Goal: Find specific page/section: Find specific page/section

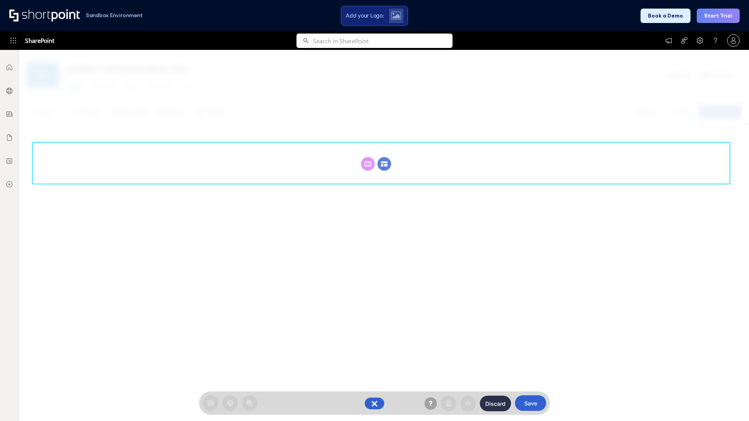
scroll to position [107, 0]
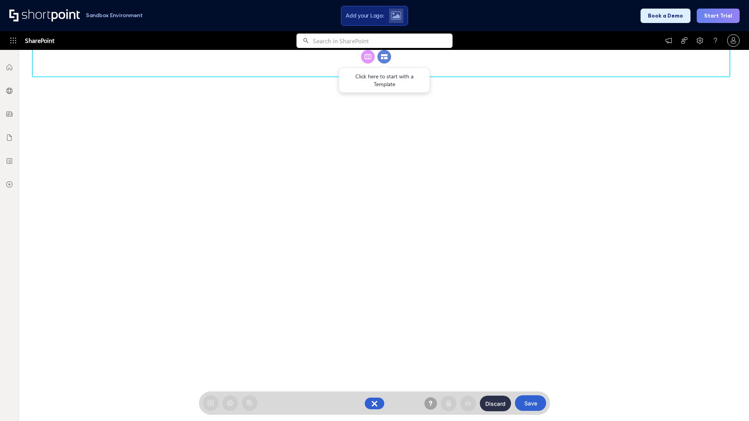
click at [384, 64] on circle at bounding box center [385, 57] width 14 height 14
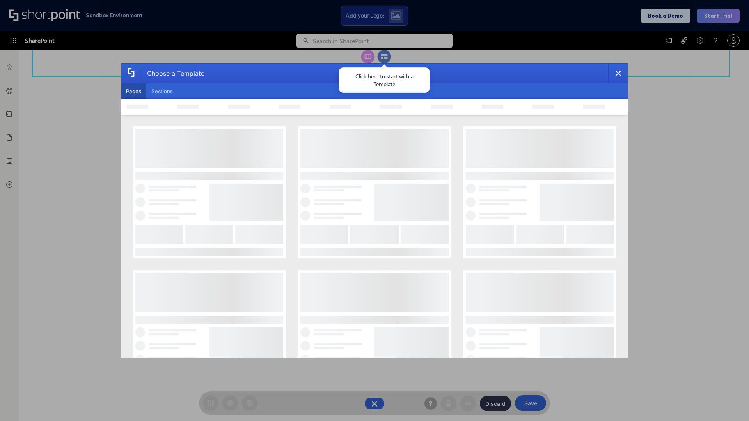
scroll to position [0, 0]
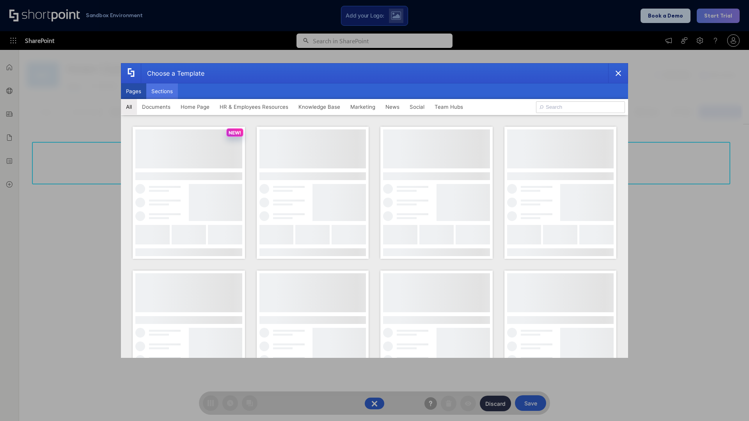
click at [162, 91] on button "Sections" at bounding box center [162, 91] width 32 height 16
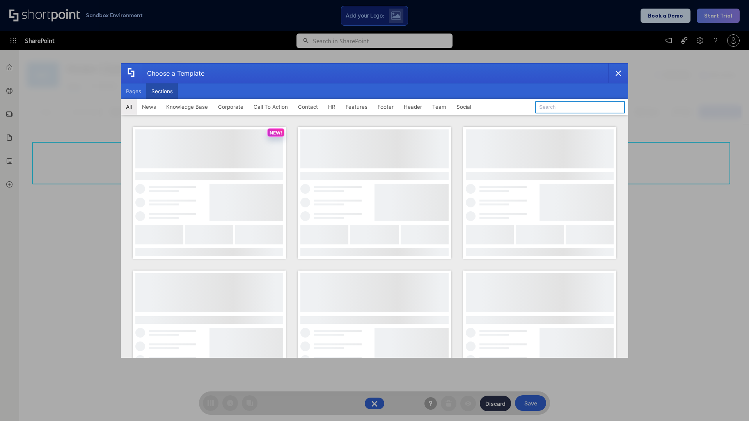
type input "Meet The Team"
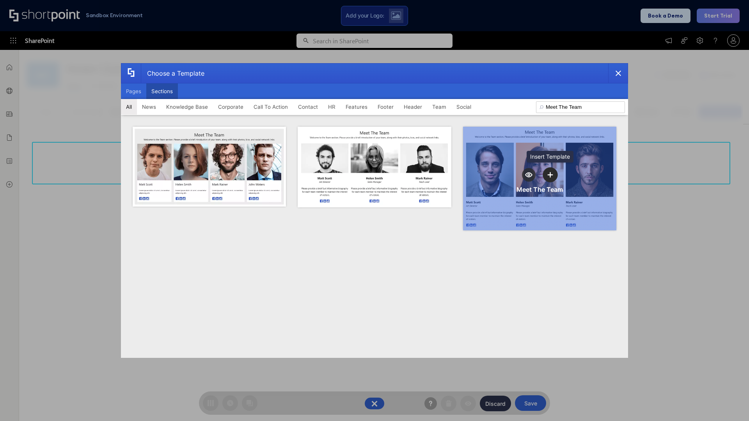
click at [550, 175] on icon "template selector" at bounding box center [550, 174] width 5 height 5
